Goal: Contribute content: Contribute content

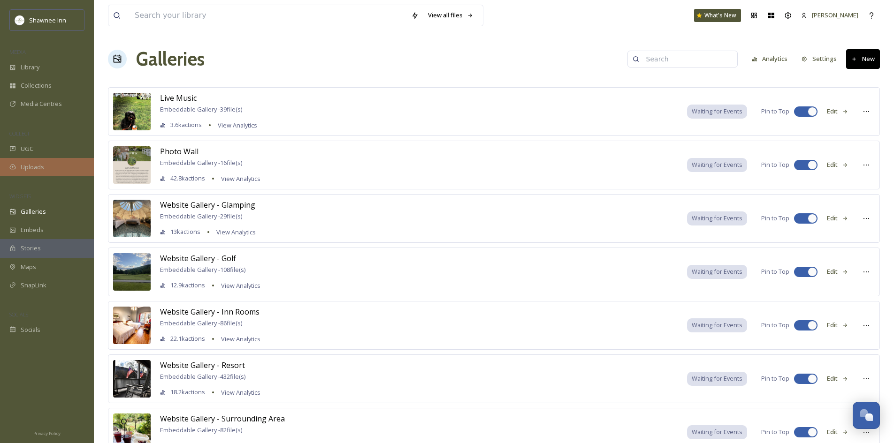
click at [53, 171] on div "Uploads" at bounding box center [47, 167] width 94 height 18
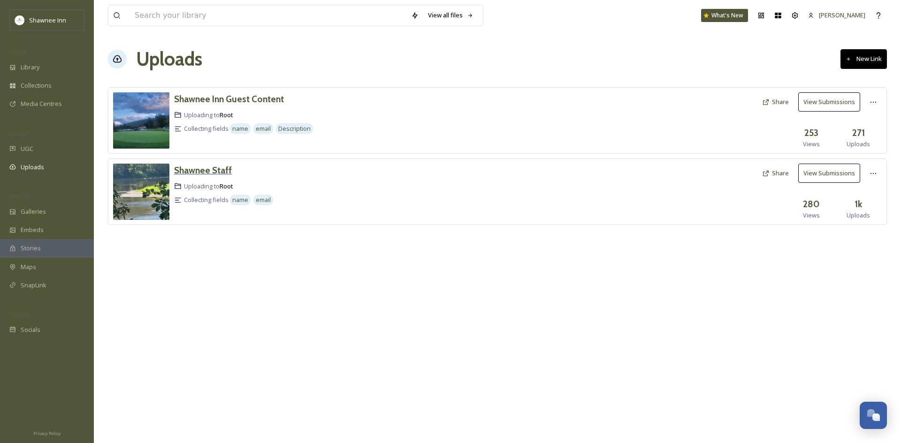
click at [219, 171] on h3 "Shawnee Staff" at bounding box center [203, 170] width 58 height 11
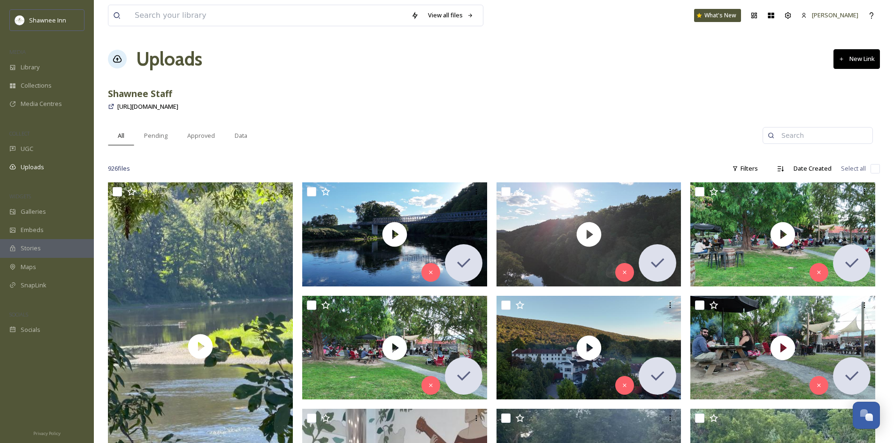
click at [119, 61] on icon at bounding box center [117, 58] width 9 height 9
click at [162, 110] on span "[URL][DOMAIN_NAME]" at bounding box center [147, 106] width 61 height 8
click at [53, 63] on div "Library" at bounding box center [47, 67] width 94 height 18
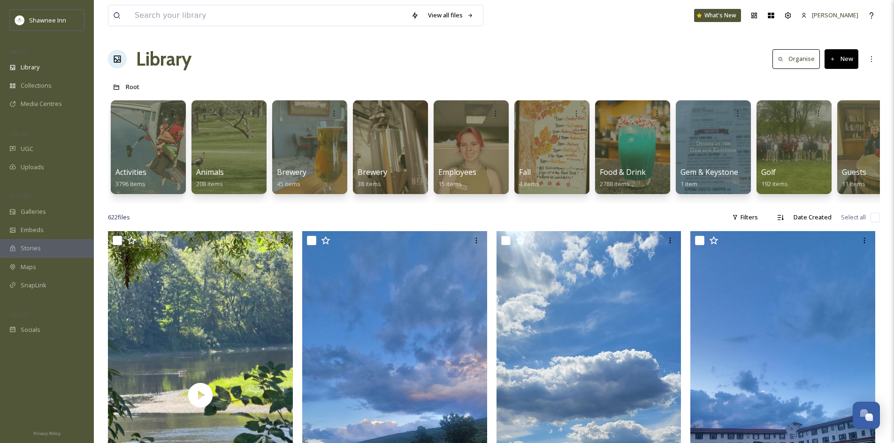
click at [846, 60] on button "New" at bounding box center [841, 58] width 34 height 19
click at [831, 80] on span "File Upload" at bounding box center [837, 80] width 31 height 9
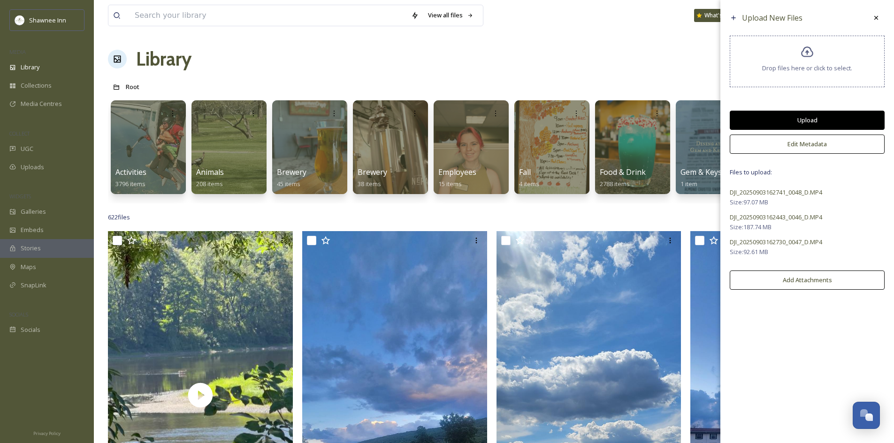
click at [798, 124] on button "Upload" at bounding box center [807, 120] width 155 height 19
